Goal: Task Accomplishment & Management: Use online tool/utility

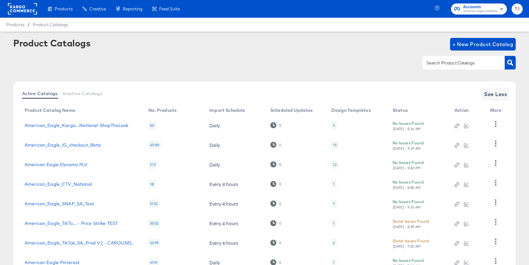
click at [29, 12] on rect at bounding box center [22, 8] width 29 height 11
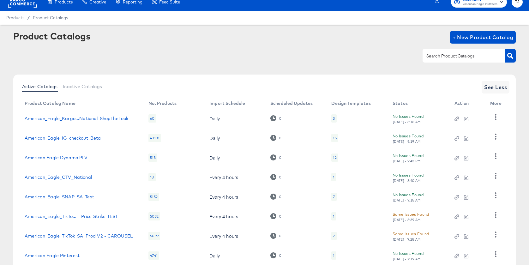
scroll to position [7, 0]
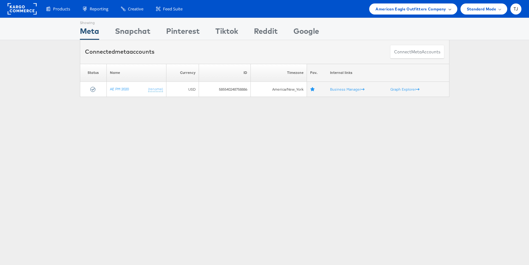
click at [436, 9] on span "American Eagle Outfitters Company" at bounding box center [410, 9] width 70 height 7
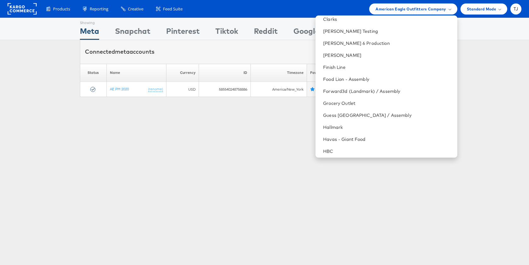
scroll to position [320, 0]
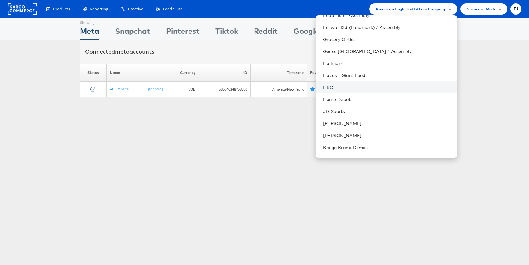
click at [373, 86] on link "HBC" at bounding box center [387, 87] width 129 height 6
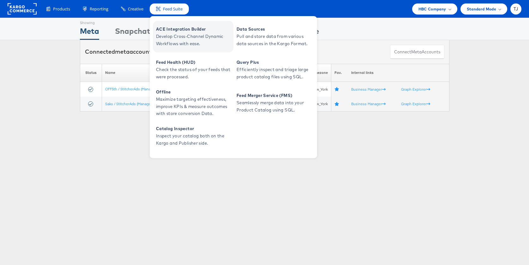
click at [168, 36] on span "Develop Cross-Channel Dynamic Workflows with ease." at bounding box center [194, 40] width 76 height 15
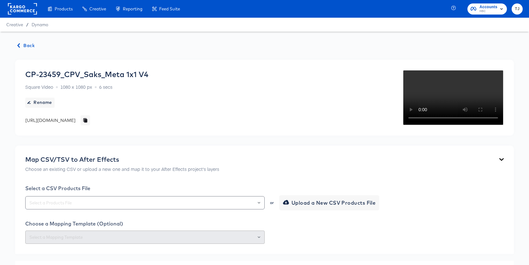
scroll to position [481, 0]
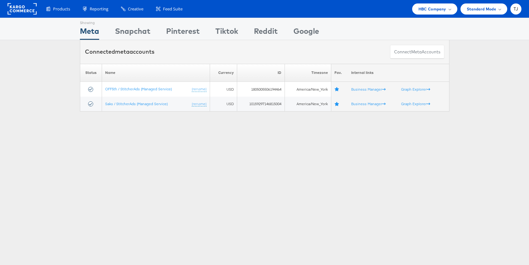
scroll to position [3, 0]
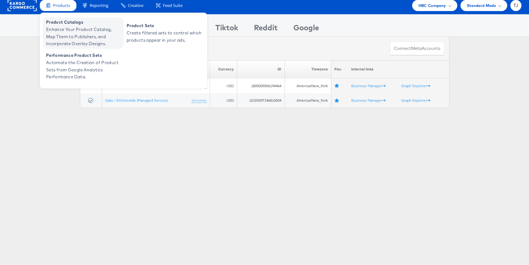
click at [63, 27] on span "Enhance Your Product Catalog, Map Them to Publishers, and Incorporate Overlay D…" at bounding box center [84, 36] width 76 height 21
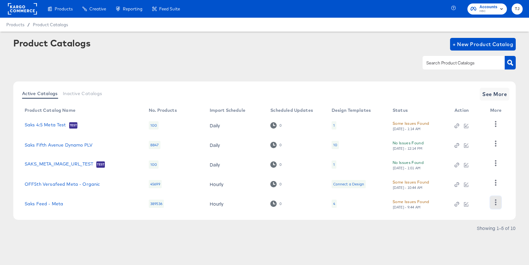
click at [496, 204] on icon "button" at bounding box center [495, 202] width 6 height 6
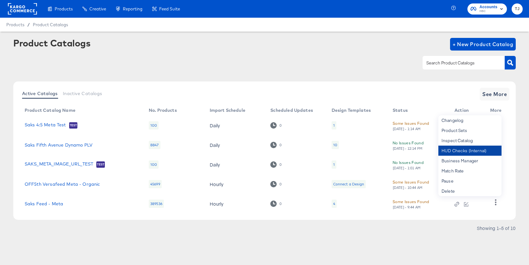
click at [476, 151] on div "HUD Checks (Internal)" at bounding box center [469, 150] width 63 height 10
